Goal: Information Seeking & Learning: Learn about a topic

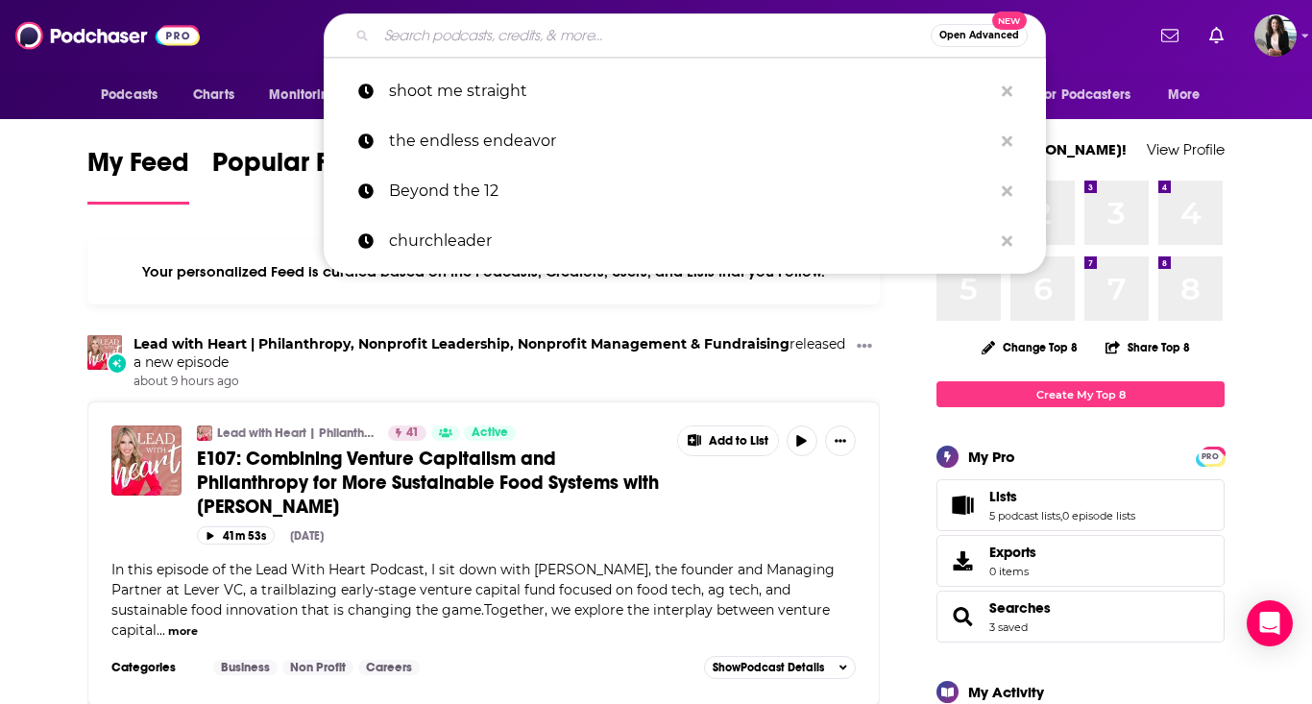
click at [468, 33] on input "Search podcasts, credits, & more..." at bounding box center [654, 35] width 554 height 31
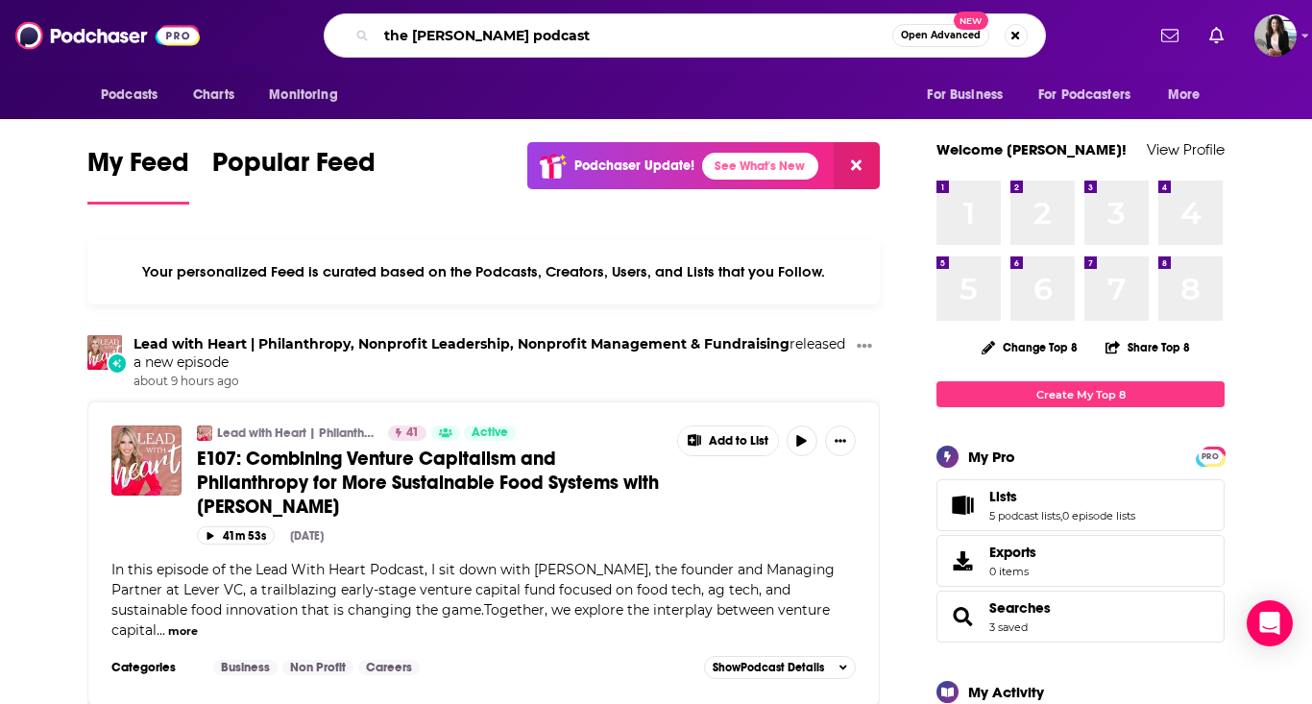
type input "the [PERSON_NAME] podcast"
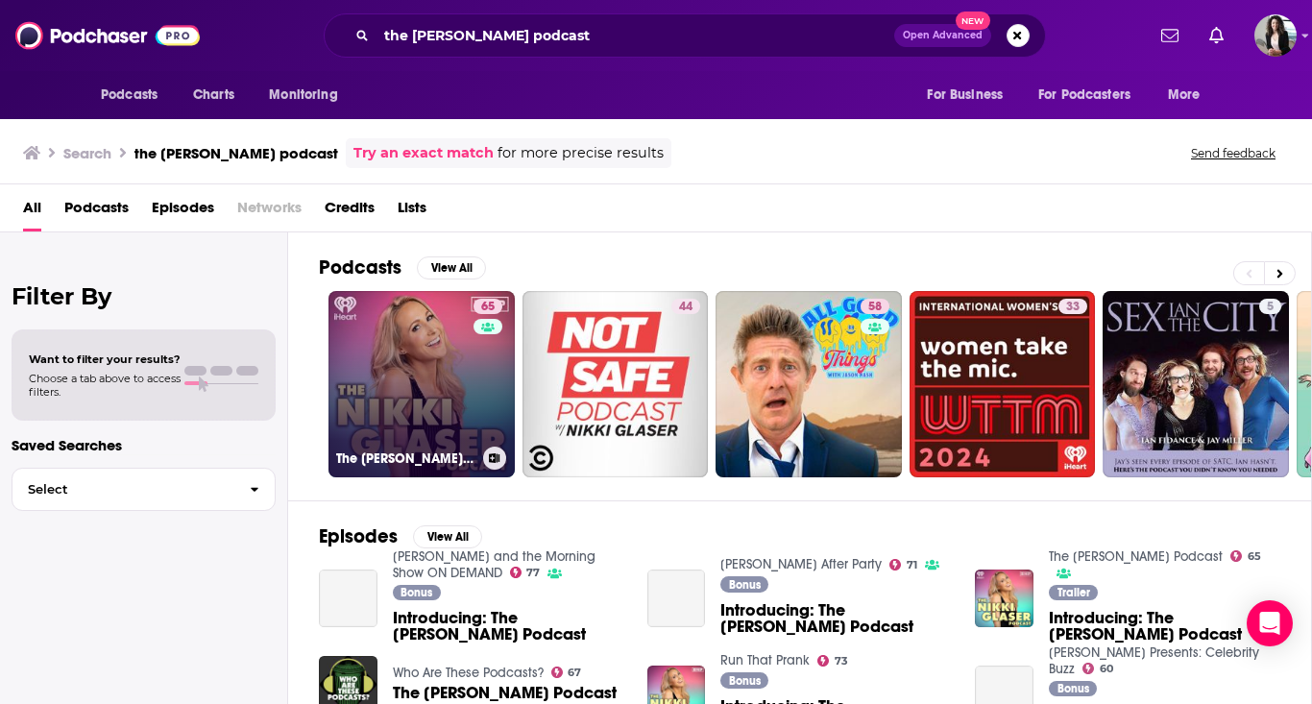
click at [387, 393] on link "65 The [PERSON_NAME] Podcast" at bounding box center [422, 384] width 186 height 186
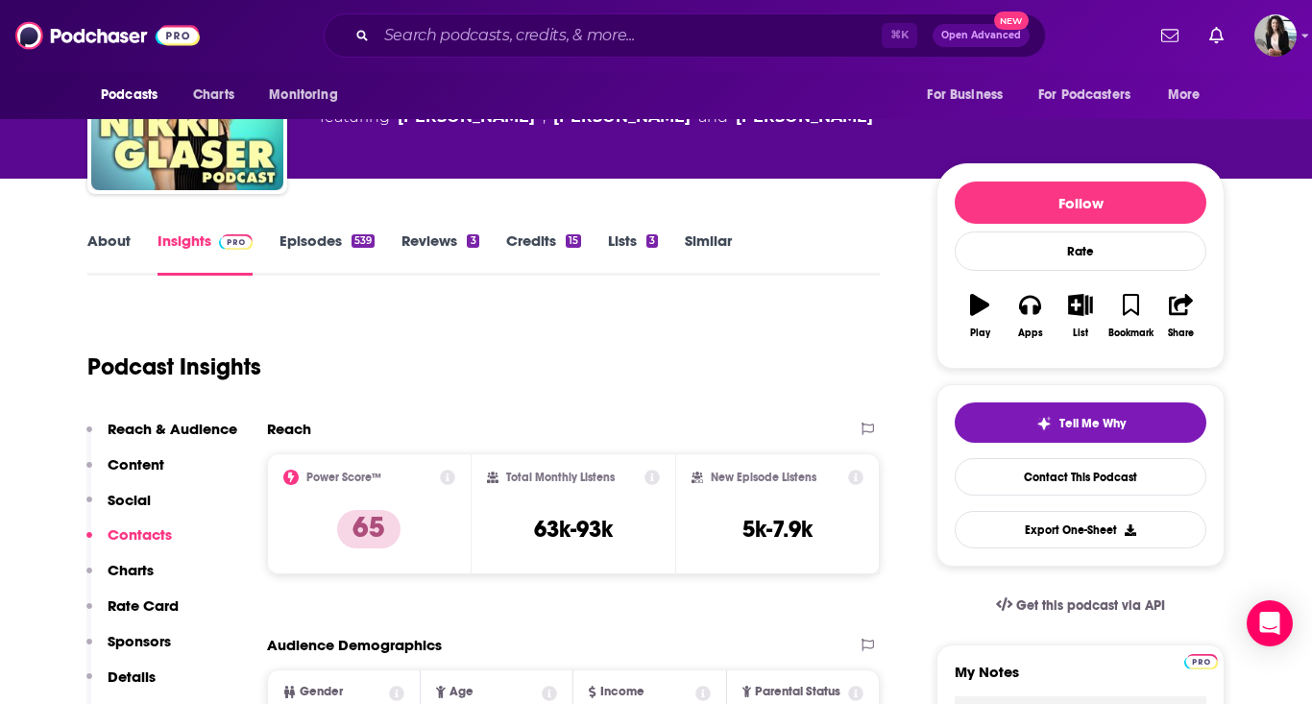
scroll to position [238, 0]
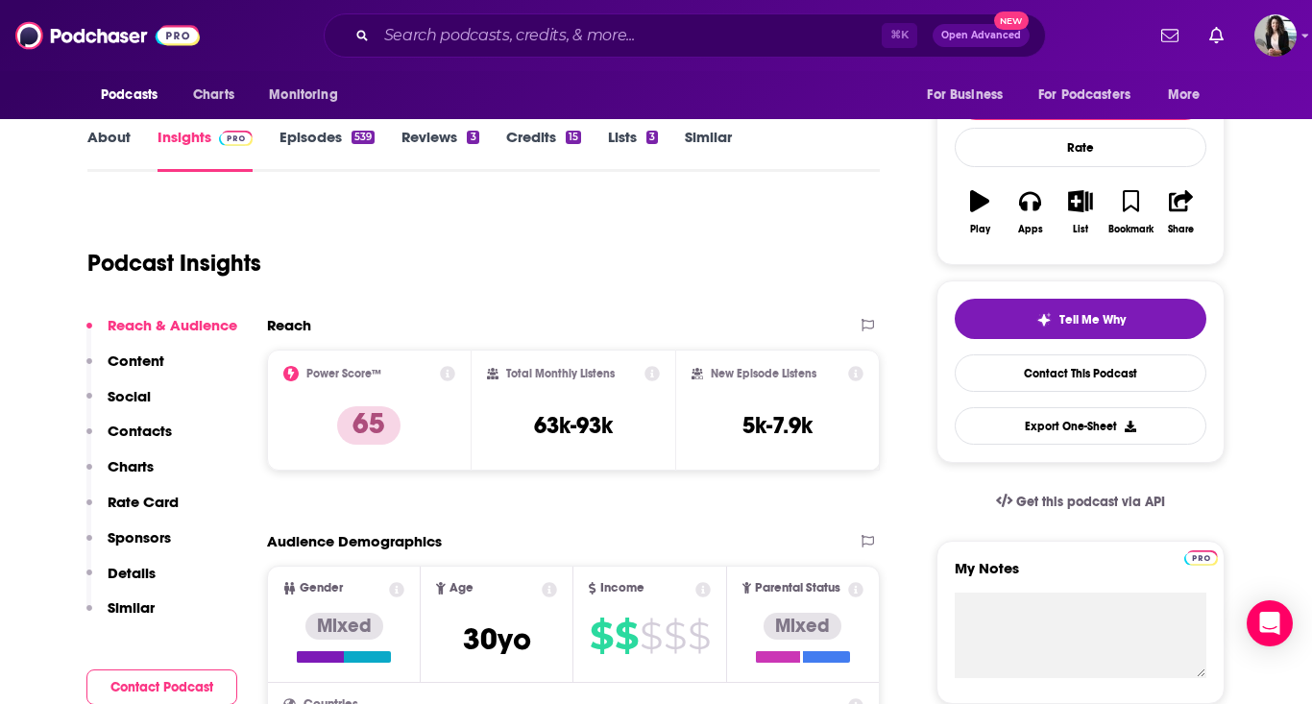
click at [307, 139] on link "Episodes 539" at bounding box center [327, 150] width 95 height 44
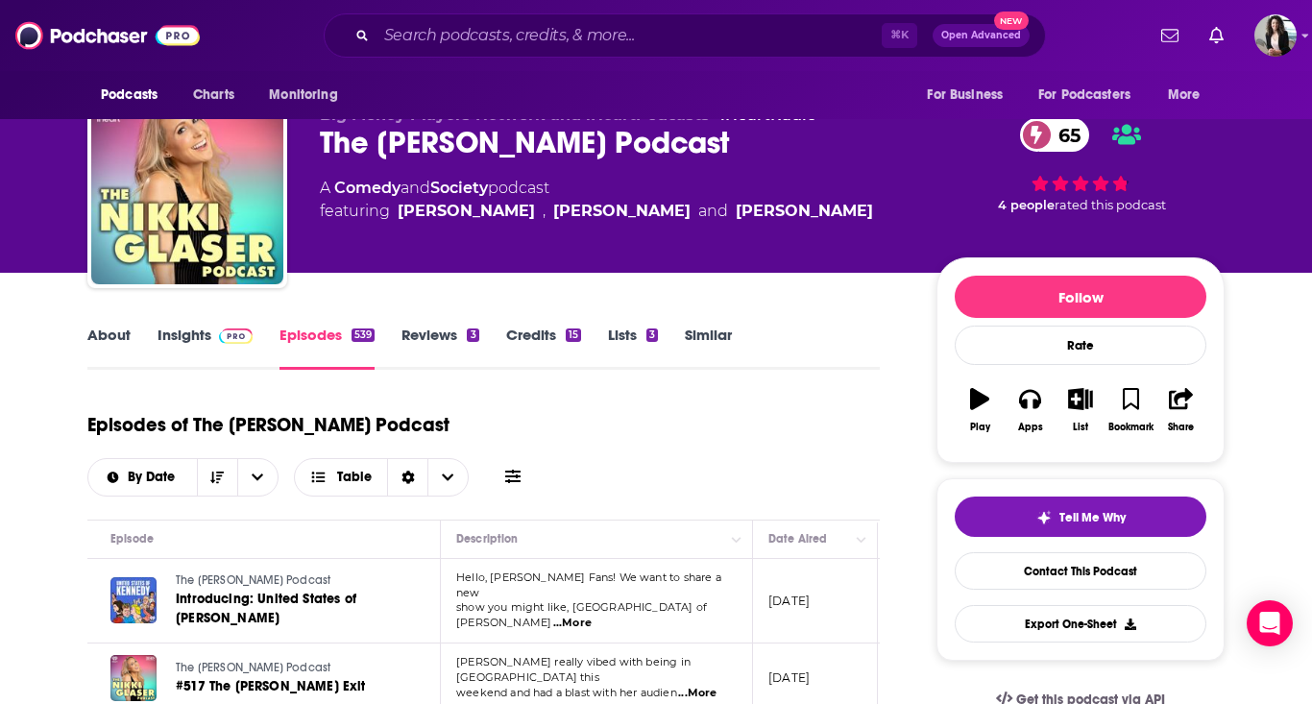
scroll to position [39, 0]
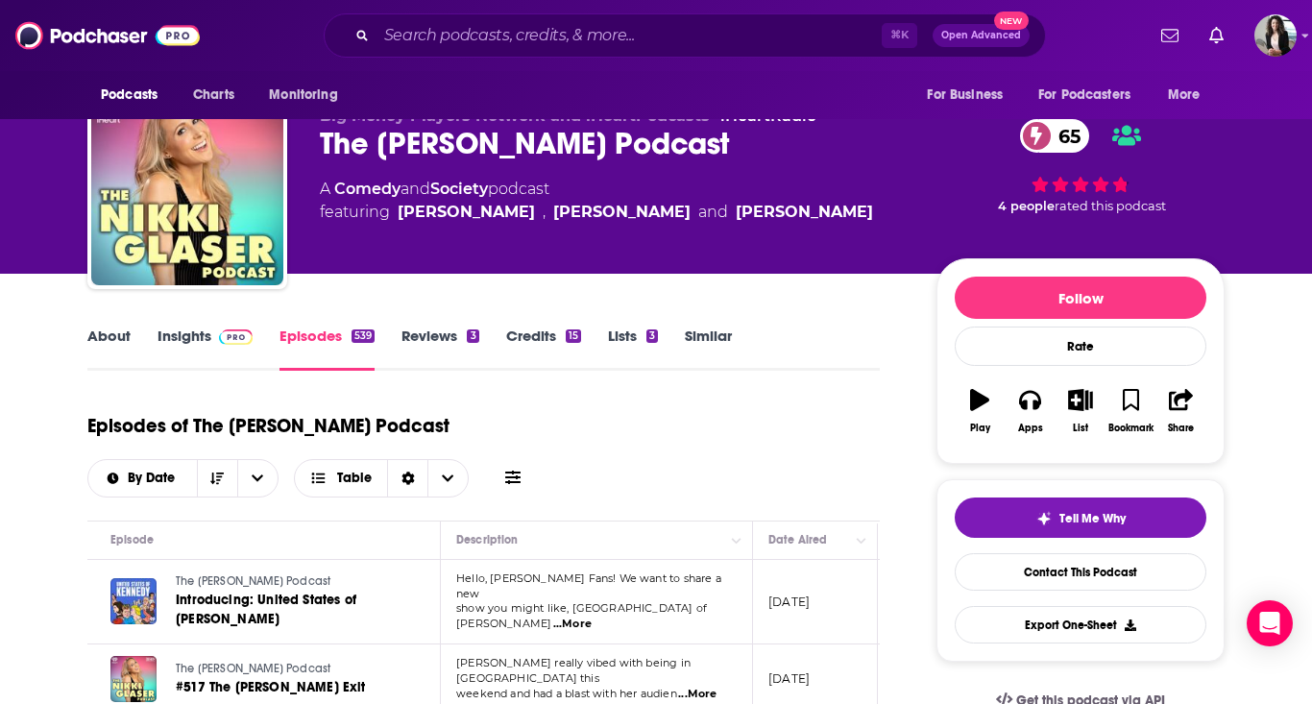
click at [174, 340] on link "Insights" at bounding box center [205, 349] width 95 height 44
